Goal: Task Accomplishment & Management: Use online tool/utility

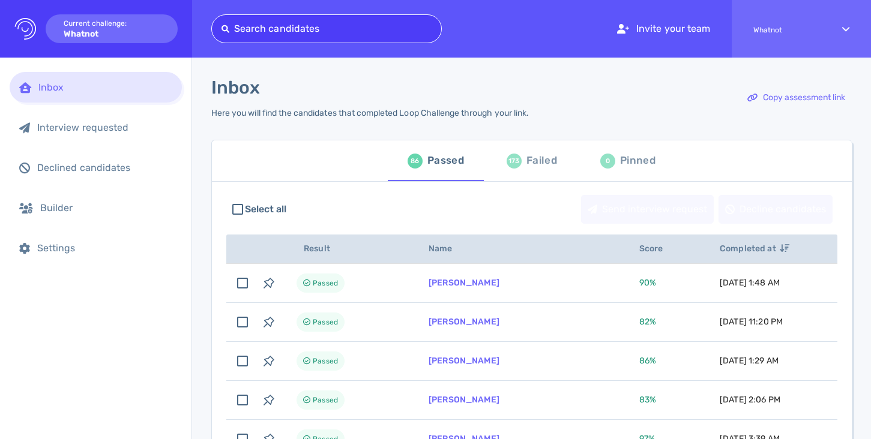
click at [264, 29] on div at bounding box center [327, 28] width 210 height 17
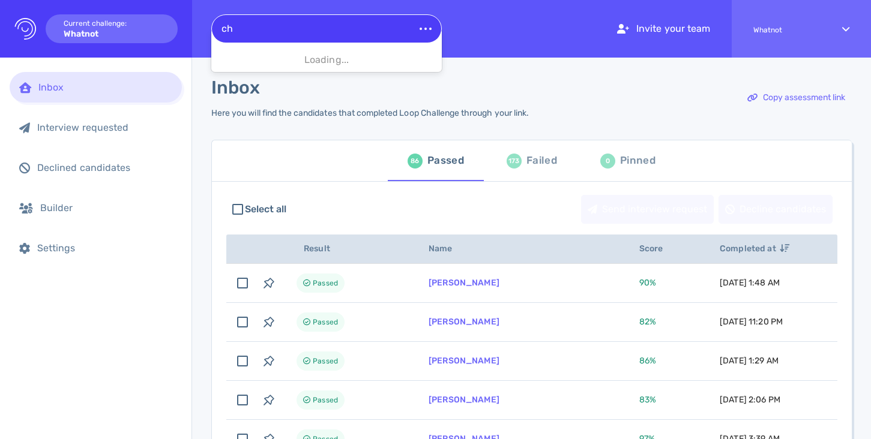
type input "c"
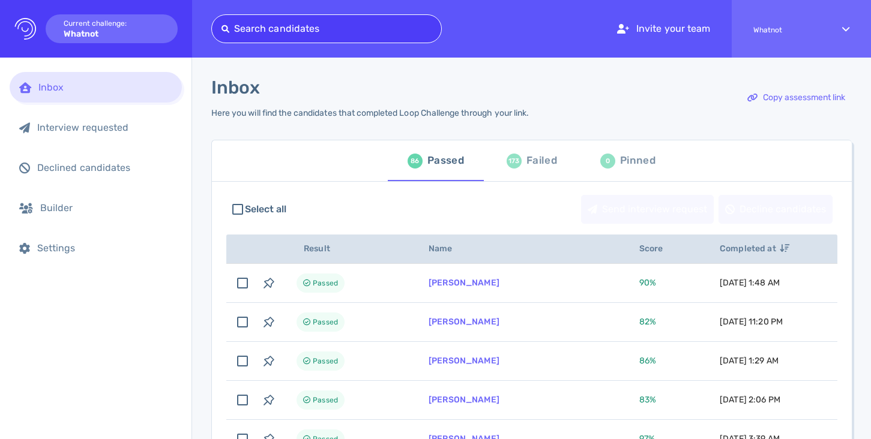
paste input "christinegfenton@gmail.com"
type input "christinegfenton@gmail.com"
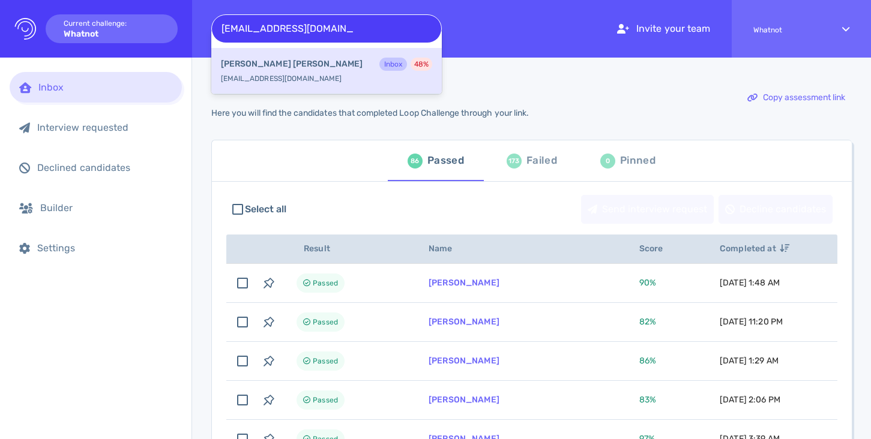
click at [292, 77] on div "Christine Fenton Inbox 48 % christinegfenton@gmail.com" at bounding box center [326, 71] width 231 height 46
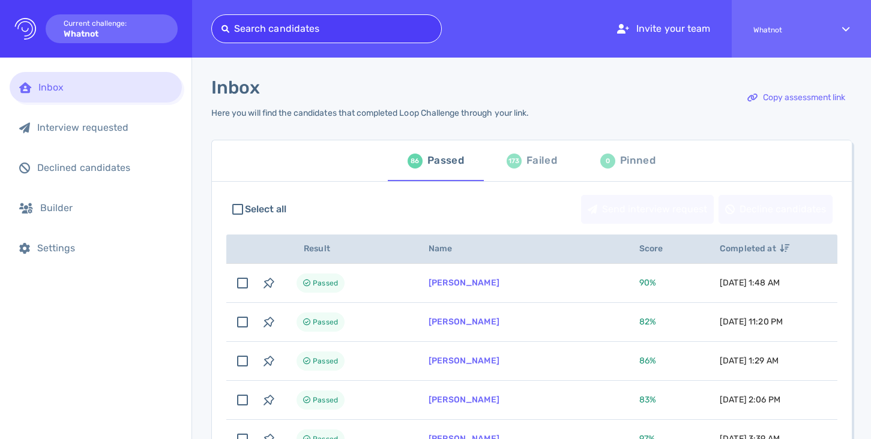
click at [252, 32] on div at bounding box center [327, 28] width 210 height 17
paste input "chris.cullen60@yahoo.com"
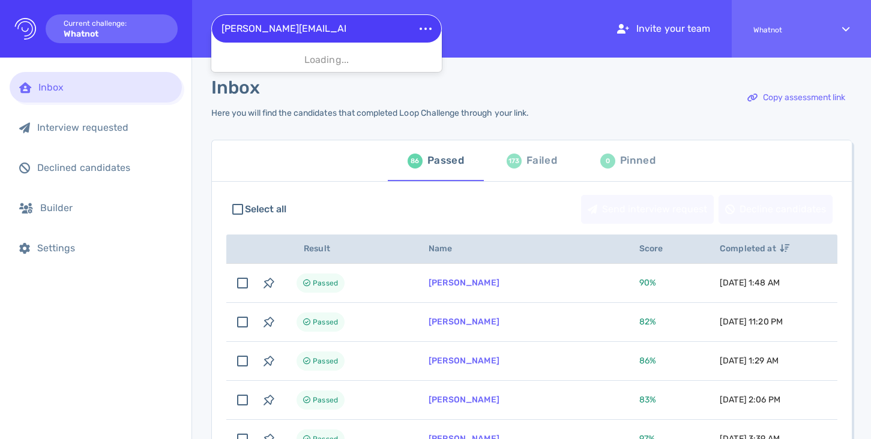
type input "chris.cullen60@yahoo.com"
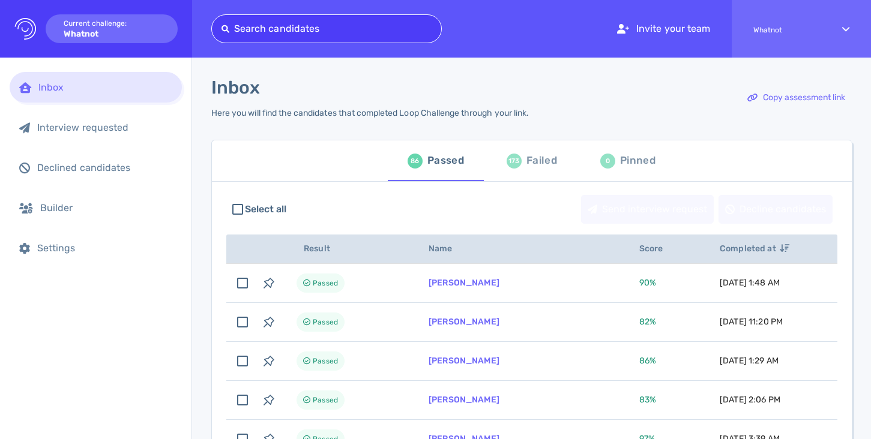
paste input "chris.cullen60@yahoo.com"
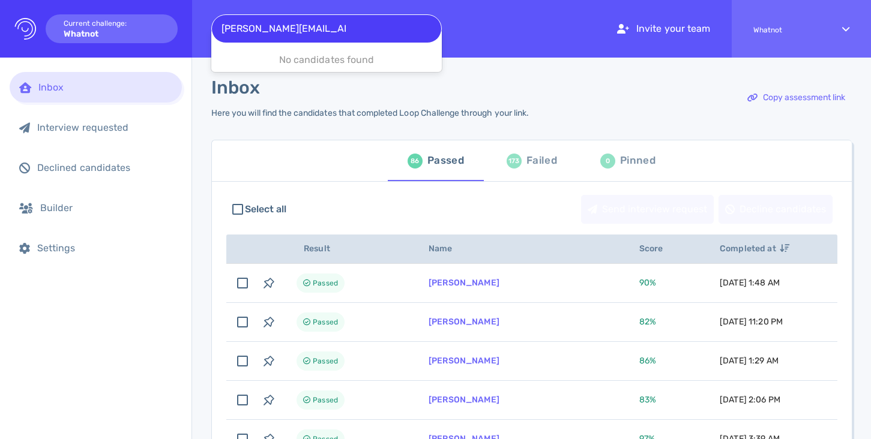
type input "chris.cullen60@yahoo.com"
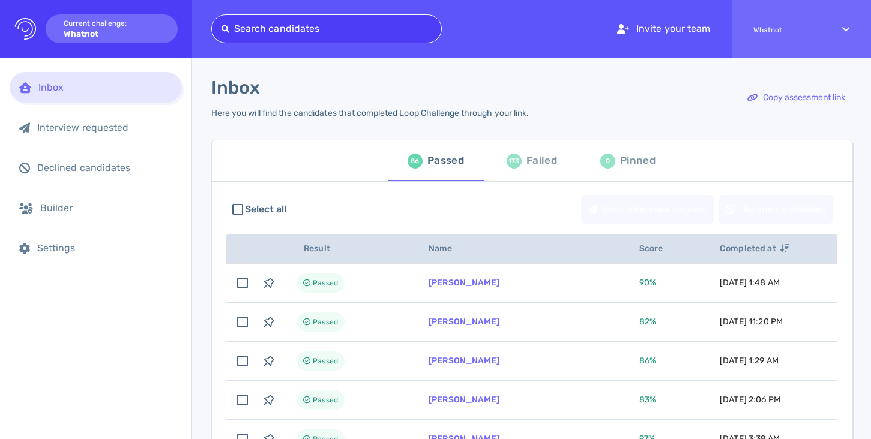
paste input "chris.cullen60@yahoo.com"
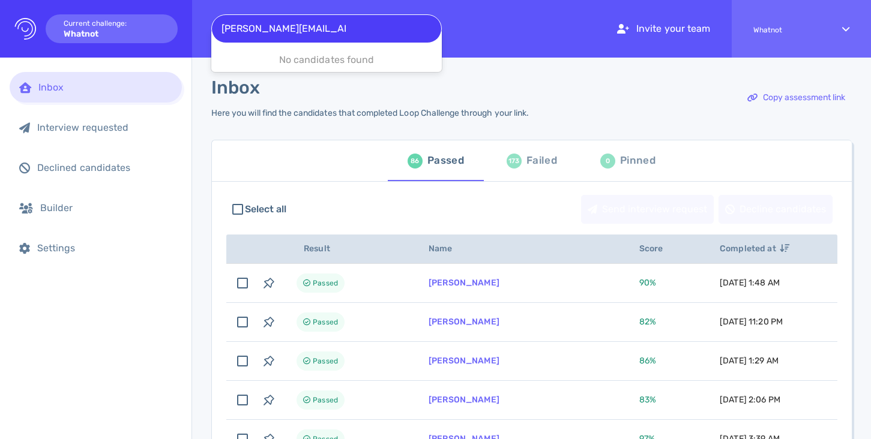
type input "chris.cullen60@yahoo.com"
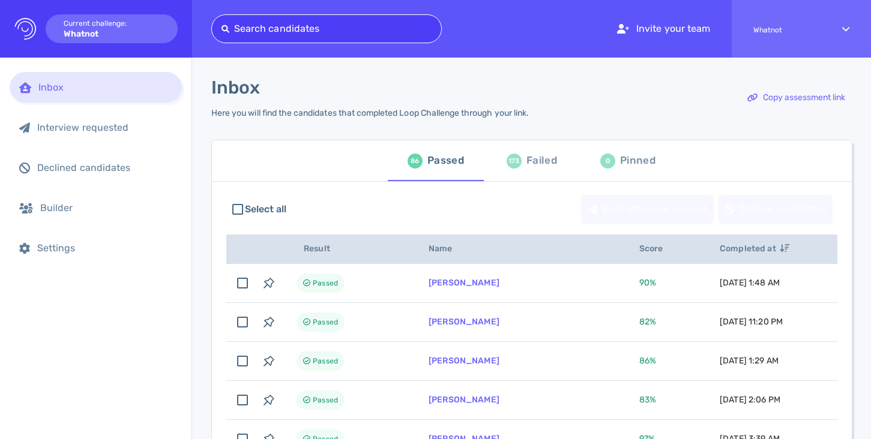
paste input "tshionzamarie@gmail.com"
type input "tshionzamarie@gmail.com"
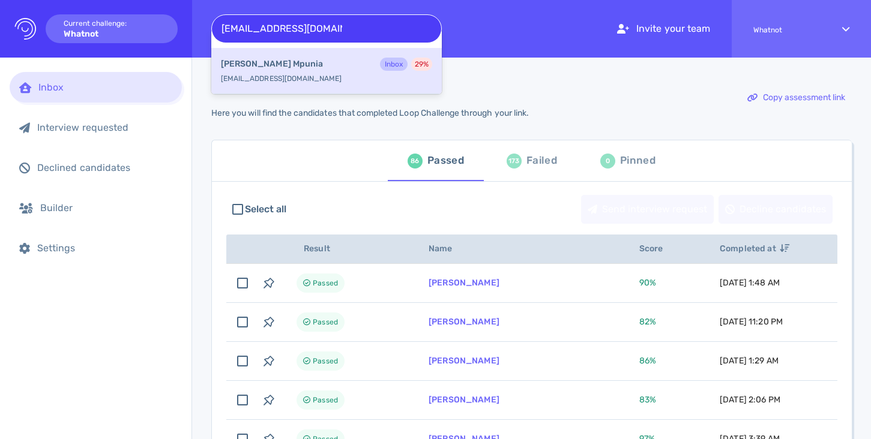
click at [283, 58] on b "marie-Therese Mpunia" at bounding box center [272, 64] width 102 height 13
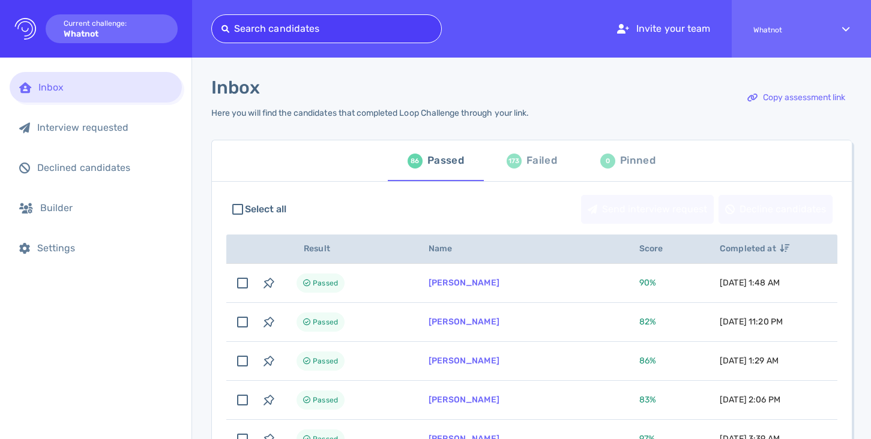
click at [315, 23] on div at bounding box center [327, 28] width 210 height 17
paste input "aysun9516@hotmail.com"
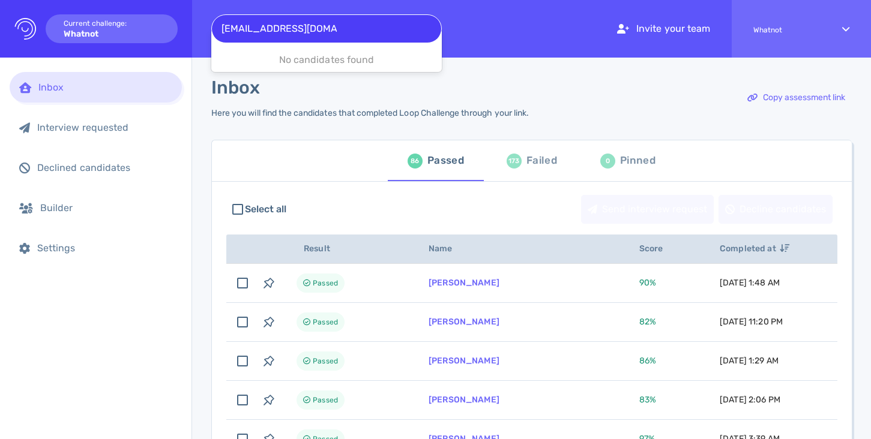
type input "aysun9516@hotmail.com"
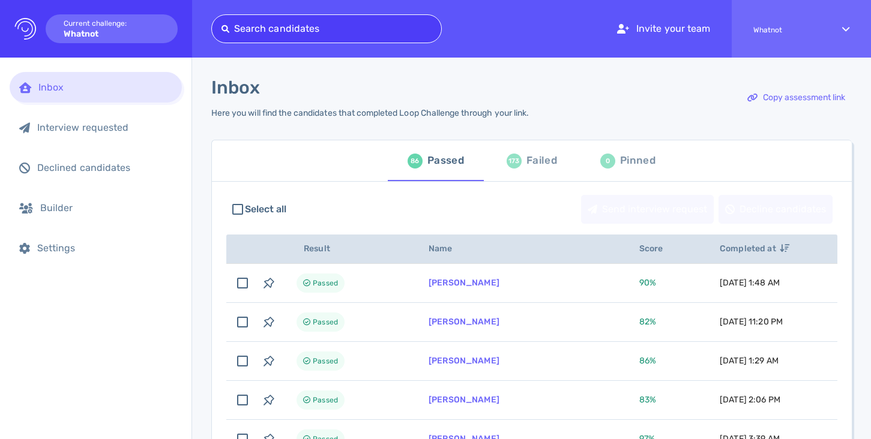
paste input "francoisocquident@hotmail.fr"
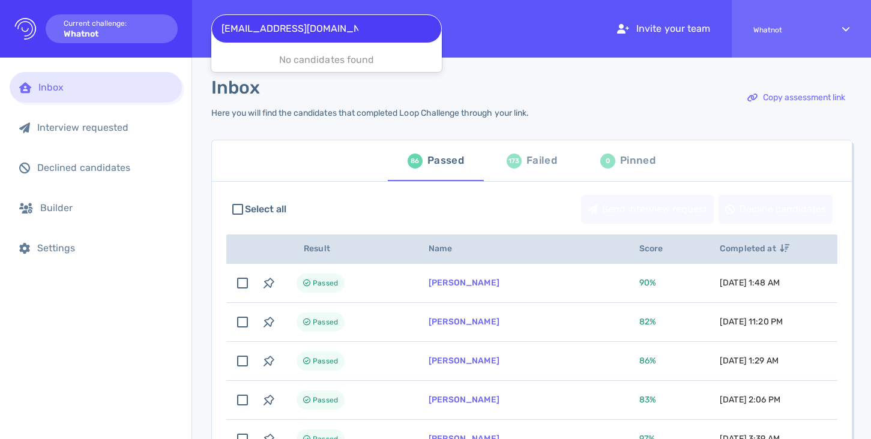
type input "francoisocquident@hotmail.fr"
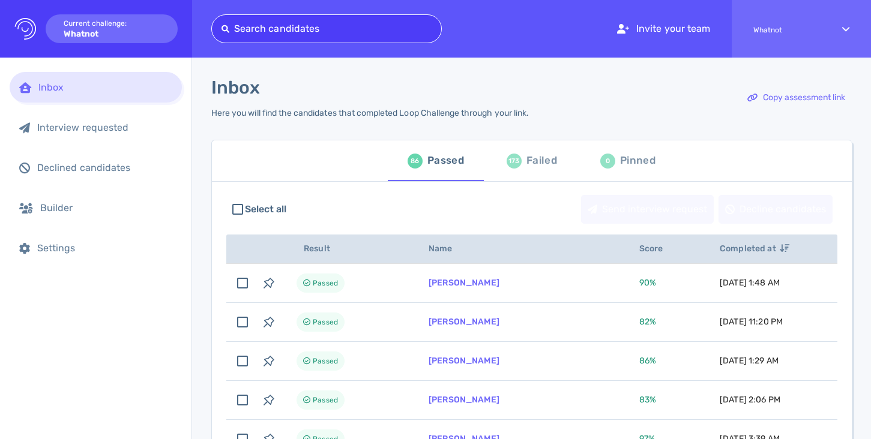
click at [311, 31] on div at bounding box center [327, 28] width 210 height 17
paste input "francoisocquident@hotmail.fr"
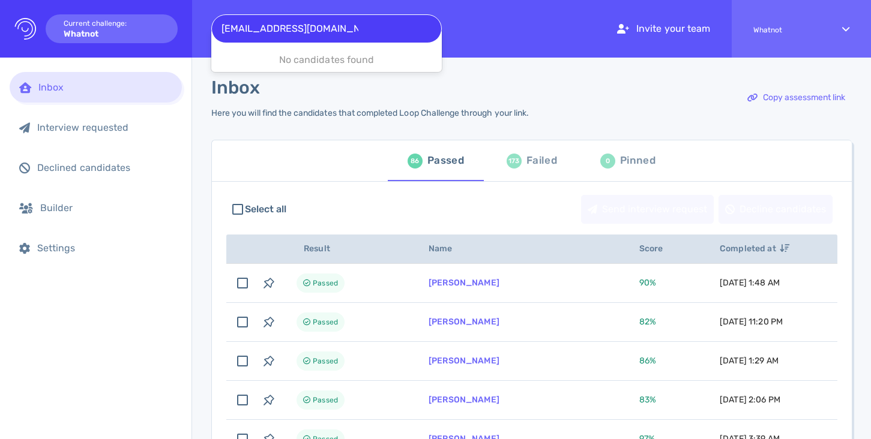
type input "francoisocquident@hotmail.fr"
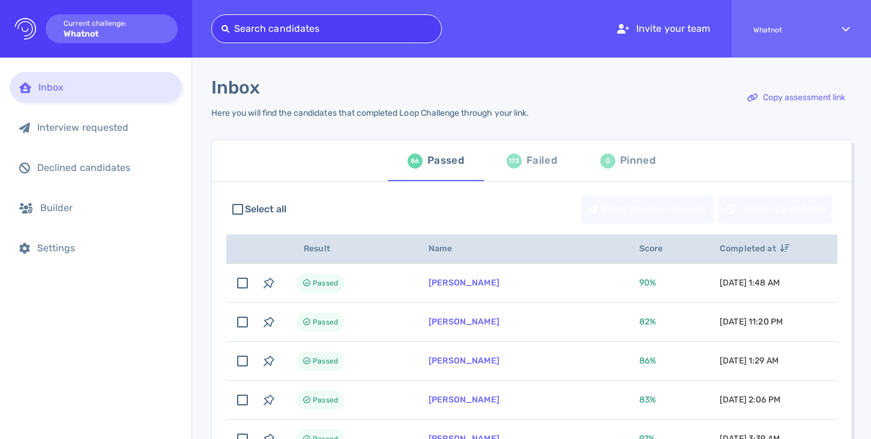
paste input "jennarankinninety3@gmail.com"
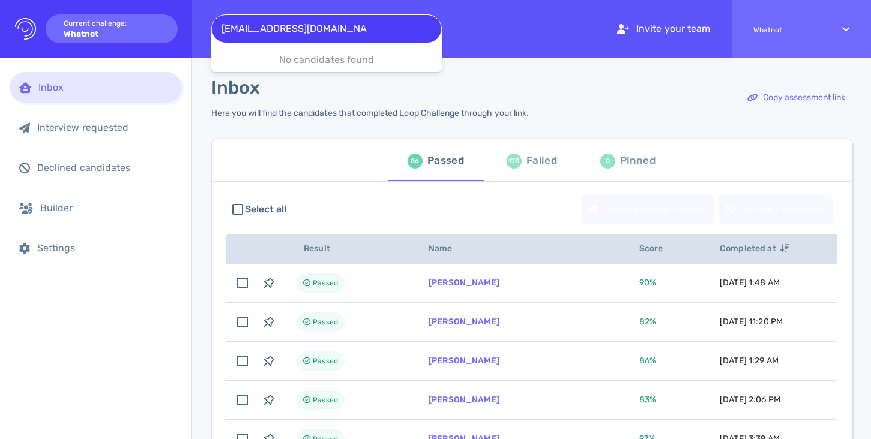
drag, startPoint x: 364, startPoint y: 31, endPoint x: 215, endPoint y: 24, distance: 149.0
click at [215, 24] on div "jennarankinninety3@gmail.com" at bounding box center [326, 28] width 229 height 19
type input "jenna r"
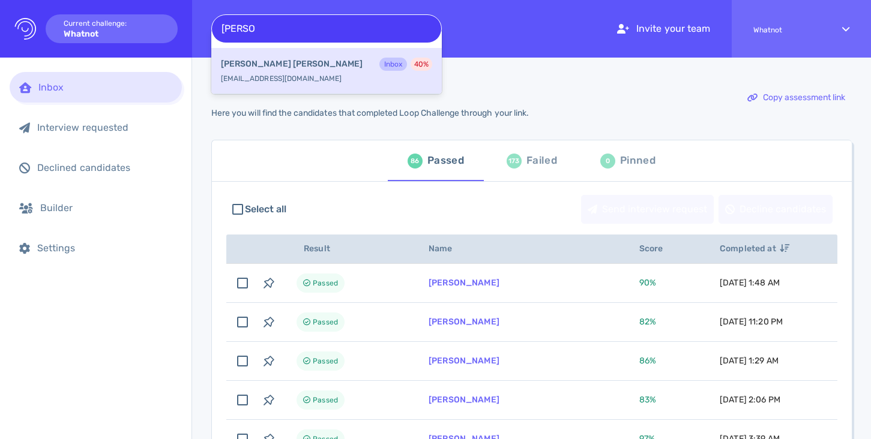
click at [247, 72] on div "Jenna Rankin Inbox 40 %" at bounding box center [326, 66] width 211 height 16
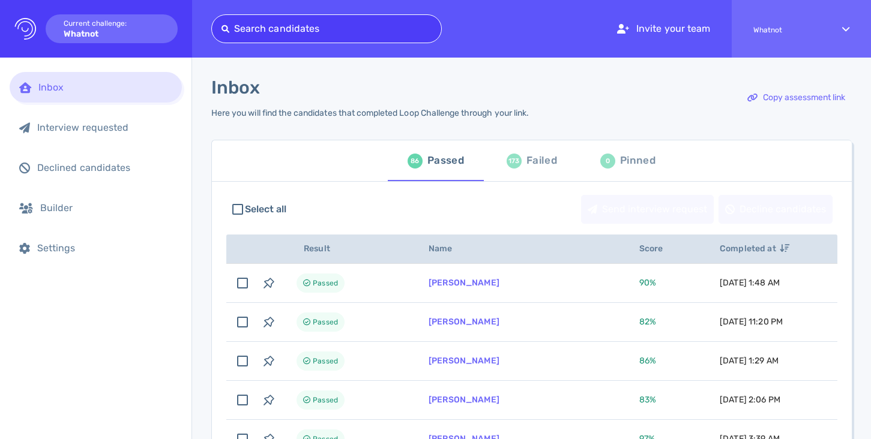
click at [290, 36] on div at bounding box center [327, 28] width 210 height 17
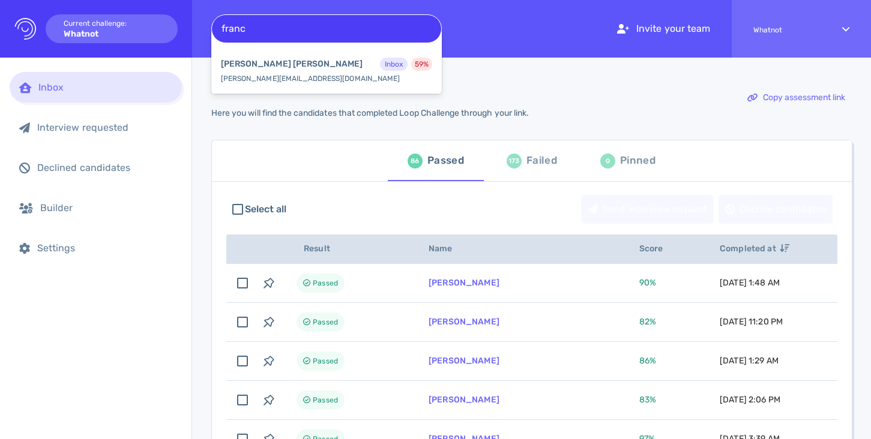
type input "franc"
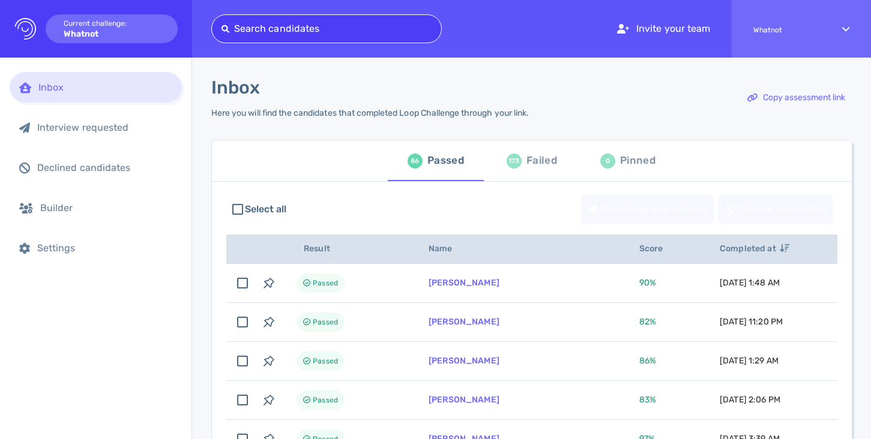
paste input "[EMAIL_ADDRESS][DOMAIN_NAME]"
type input "[EMAIL_ADDRESS][DOMAIN_NAME]"
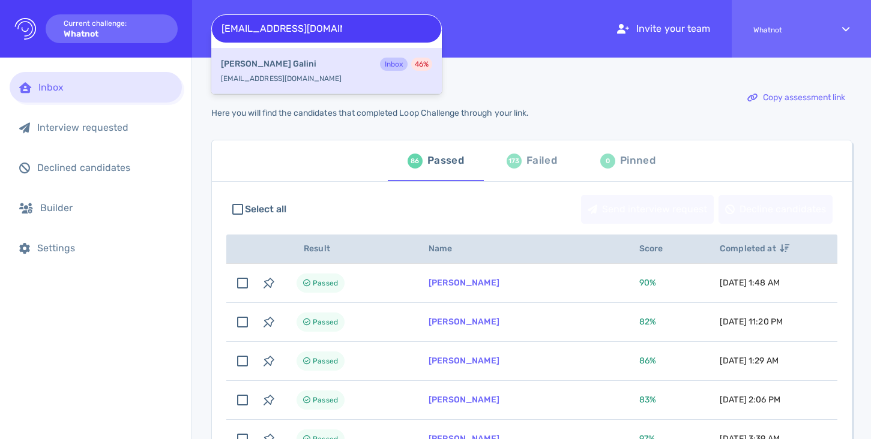
click at [288, 63] on div "Marcio Galini Inbox 46 %" at bounding box center [326, 66] width 211 height 16
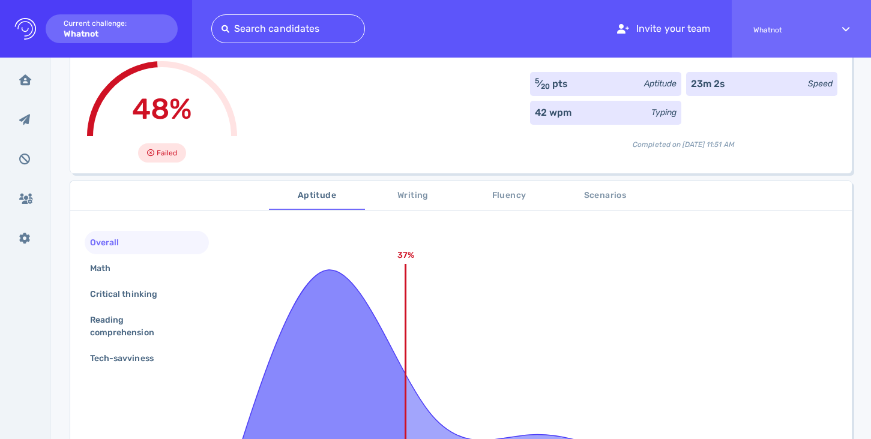
scroll to position [85, 0]
click at [585, 189] on span "Scenarios" at bounding box center [605, 194] width 82 height 15
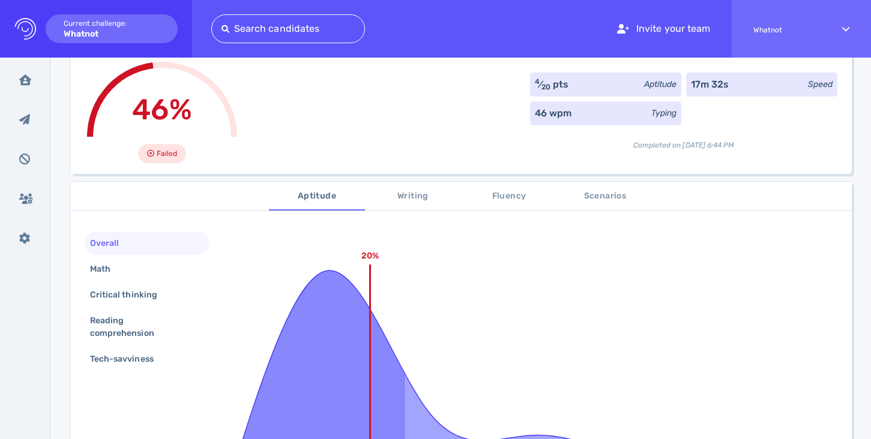
scroll to position [104, 0]
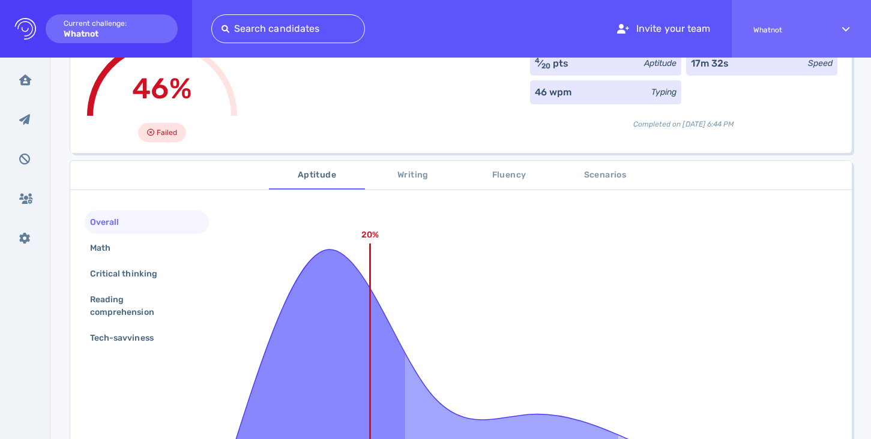
click at [618, 183] on span "Scenarios" at bounding box center [605, 175] width 82 height 15
